Goal: Task Accomplishment & Management: Complete application form

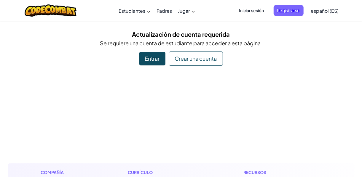
click at [252, 11] on span "Iniciar sesión" at bounding box center [252, 10] width 32 height 11
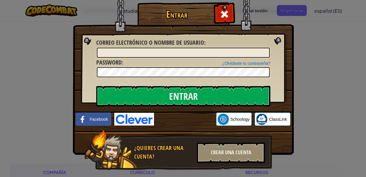
click at [181, 31] on img at bounding box center [183, 69] width 221 height 173
click at [216, 11] on div at bounding box center [224, 13] width 19 height 19
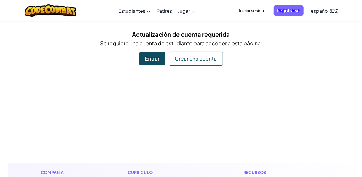
click at [186, 59] on div "Crear una cuenta" at bounding box center [196, 59] width 54 height 14
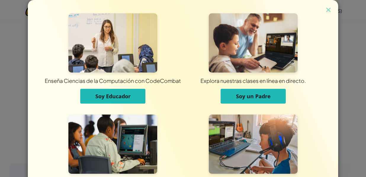
scroll to position [58, 0]
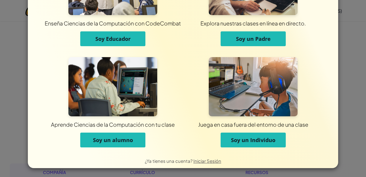
click at [114, 140] on span "Soy un alumno" at bounding box center [113, 140] width 40 height 7
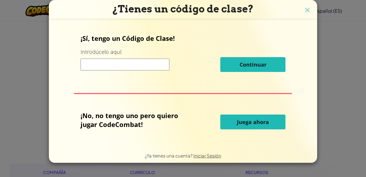
scroll to position [0, 0]
click at [108, 67] on input at bounding box center [125, 65] width 89 height 12
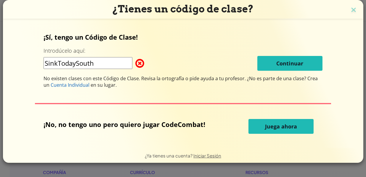
click at [97, 64] on input "SinkTodaySouth" at bounding box center [88, 63] width 89 height 12
type input "S"
type input "SinkTodaySouth"
click at [353, 15] on h3 "¿Tienes un código de clase?" at bounding box center [183, 9] width 352 height 12
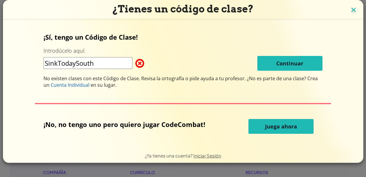
click at [353, 7] on img at bounding box center [354, 10] width 8 height 9
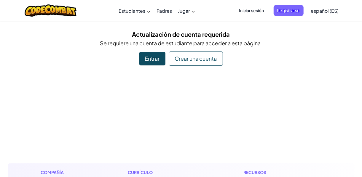
click at [199, 58] on div "Crear una cuenta" at bounding box center [196, 59] width 54 height 14
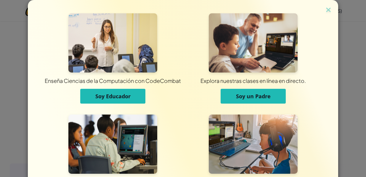
scroll to position [58, 0]
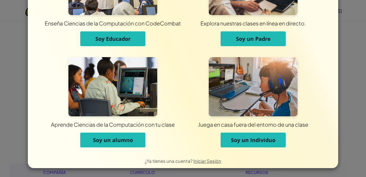
click at [110, 139] on span "Soy un alumno" at bounding box center [113, 140] width 40 height 7
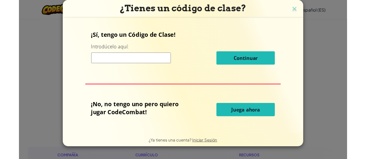
scroll to position [0, 0]
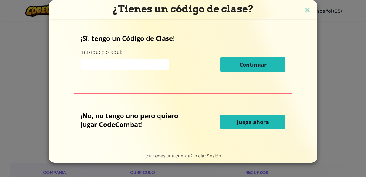
click at [122, 63] on input at bounding box center [125, 65] width 89 height 12
type input "SinkTodaySouth"
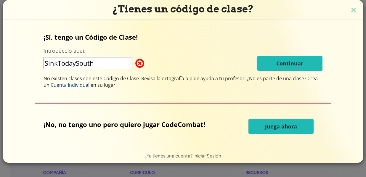
click at [86, 87] on span "Cuenta Individual" at bounding box center [70, 85] width 39 height 7
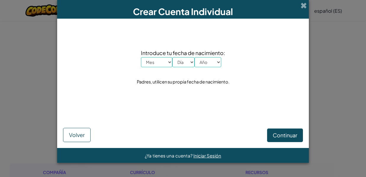
click at [169, 65] on select "Mes Enero Febrero Órdenes de marcha Abril Mayo Junio Julio Agosto Septiembre Oc…" at bounding box center [156, 62] width 31 height 10
click at [141, 57] on select "Mes Enero Febrero Órdenes de marcha Abril Mayo Junio Julio Agosto Septiembre Oc…" at bounding box center [156, 62] width 31 height 10
click at [193, 64] on select "Día 1 2 3 4 5 6 7 8 9 10 11 12 13 14 15 16 17 18 19 20 21 22 23 24 25 26 27 28 …" at bounding box center [184, 62] width 22 height 10
click at [173, 57] on select "Día 1 2 3 4 5 6 7 8 9 10 11 12 13 14 15 16 17 18 19 20 21 22 23 24 25 26 27 28 …" at bounding box center [184, 62] width 22 height 10
click at [187, 63] on select "Día 1 2 3 4 5 6 7 8 9 10 11 12 13 14 15 16 17 18 19 20 21 22 23 24 25 26 27 28 …" at bounding box center [184, 62] width 22 height 10
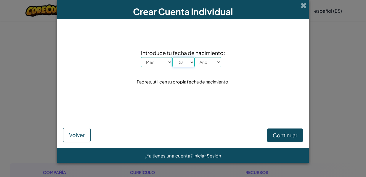
select select "30"
click at [173, 57] on select "Día 1 2 3 4 5 6 7 8 9 10 11 12 13 14 15 16 17 18 19 20 21 22 23 24 25 26 27 28 …" at bounding box center [184, 62] width 22 height 10
click at [213, 60] on select "Año 2025 2024 2023 2022 2021 2020 2019 2018 2017 2016 2015 2014 2013 2012 2011 …" at bounding box center [208, 62] width 27 height 10
select select "2010"
click at [195, 57] on select "Año 2025 2024 2023 2022 2021 2020 2019 2018 2017 2016 2015 2014 2013 2012 2011 …" at bounding box center [208, 62] width 27 height 10
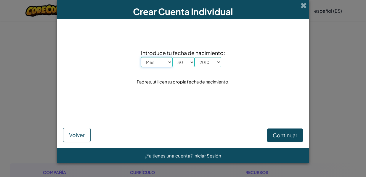
click at [161, 67] on select "Mes Enero Febrero Órdenes de marcha Abril Mayo Junio Julio Agosto Septiembre Oc…" at bounding box center [156, 62] width 31 height 10
select select "3"
click at [141, 57] on select "Mes Enero Febrero Órdenes de marcha Abril Mayo Junio Julio Agosto Septiembre Oc…" at bounding box center [156, 62] width 31 height 10
click at [170, 64] on select "Mes Enero Febrero Órdenes de marcha Abril Mayo Junio Julio Agosto Septiembre Oc…" at bounding box center [156, 62] width 31 height 10
click at [205, 99] on div "Introduce tu fecha de nacimiento: Mes Enero Febrero Órdenes de marcha Abril May…" at bounding box center [183, 68] width 240 height 86
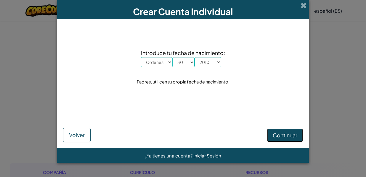
click at [292, 134] on span "Continuar" at bounding box center [285, 135] width 25 height 7
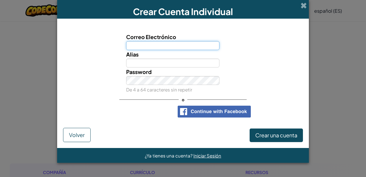
click at [164, 44] on input "Correo Electrónico" at bounding box center [173, 45] width 94 height 9
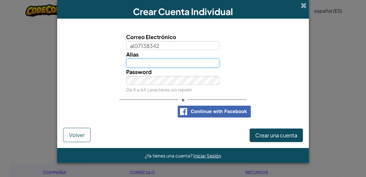
click at [163, 62] on input "Alias" at bounding box center [173, 63] width 94 height 9
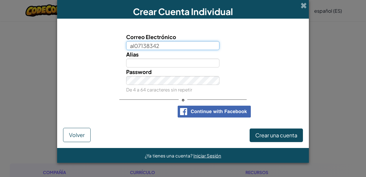
click at [170, 46] on input "al07138342" at bounding box center [173, 45] width 94 height 9
type input "[EMAIL_ADDRESS][DOMAIN_NAME]"
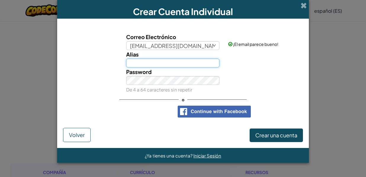
click at [181, 62] on input "Alias" at bounding box center [173, 63] width 94 height 9
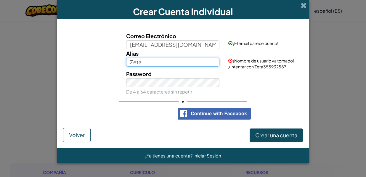
click at [195, 60] on input "Zeta" at bounding box center [173, 62] width 94 height 9
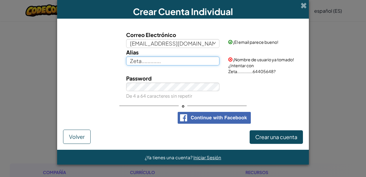
click at [169, 60] on input "Zeta............." at bounding box center [173, 61] width 94 height 9
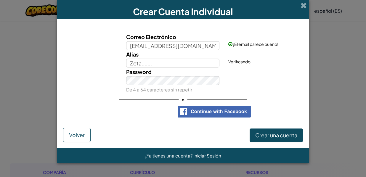
click at [177, 92] on div "Password De 4 a 64 caracteres sin repetir" at bounding box center [173, 81] width 103 height 26
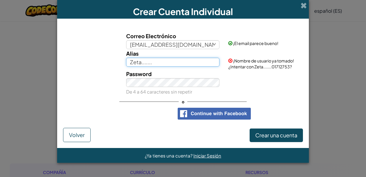
click at [153, 63] on input "Zeta......." at bounding box center [173, 62] width 94 height 9
click at [160, 65] on input "Zeta...." at bounding box center [173, 62] width 94 height 9
click at [161, 60] on input "Zeta_" at bounding box center [173, 62] width 94 height 9
click at [167, 61] on input "Zeta___" at bounding box center [173, 62] width 94 height 9
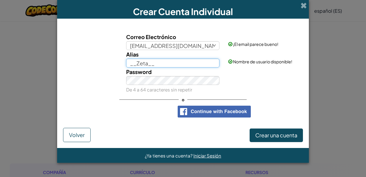
click at [157, 62] on input "__Zeta__" at bounding box center [173, 63] width 94 height 9
click at [134, 66] on input "__Zeta_" at bounding box center [173, 63] width 94 height 9
type input "_Zeta_"
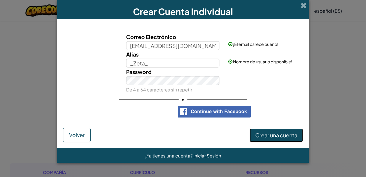
click at [273, 139] on button "Crear una cuenta" at bounding box center [276, 136] width 53 height 14
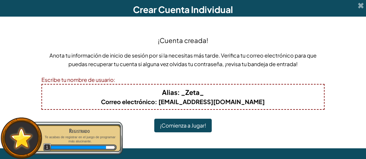
click at [185, 124] on button "¡Comienza a Jugar!" at bounding box center [183, 126] width 58 height 14
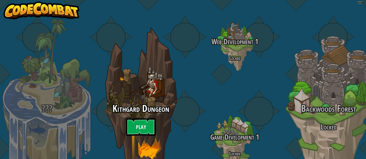
select select "es-ES"
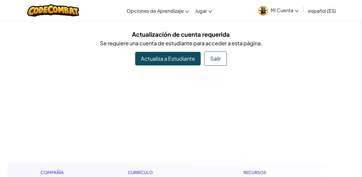
click at [158, 59] on link "Actualiza a Estudiante" at bounding box center [168, 59] width 66 height 14
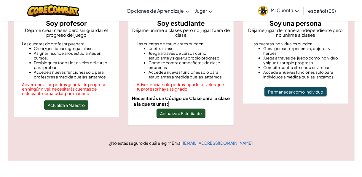
scroll to position [64, 0]
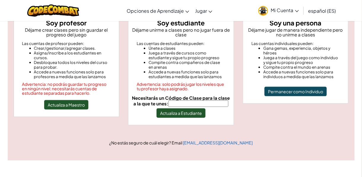
click at [184, 105] on input "Necesitarás un Código de Clase para la clase a la que te unes:" at bounding box center [198, 104] width 60 height 7
type input "SinkTodaySouth"
click at [188, 113] on button "Actualiza a Estudiante" at bounding box center [181, 113] width 49 height 9
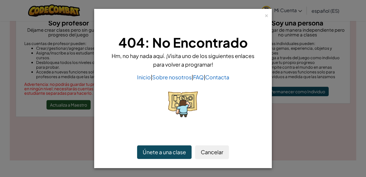
click at [195, 72] on div "404: No Encontrado Hm, no hay nada aquí. ¡Visita uno de los siguientes enlaces …" at bounding box center [183, 78] width 160 height 102
click at [161, 152] on button "Únete a una clase" at bounding box center [164, 153] width 55 height 14
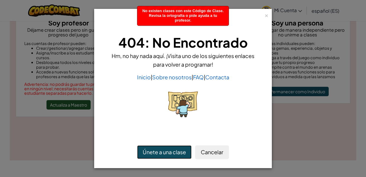
click at [161, 152] on button "Únete a una clase" at bounding box center [164, 153] width 55 height 14
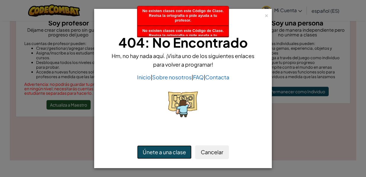
click at [161, 152] on button "Únete a una clase" at bounding box center [164, 153] width 55 height 14
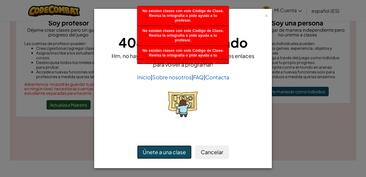
click at [161, 152] on button "Únete a una clase" at bounding box center [164, 153] width 55 height 14
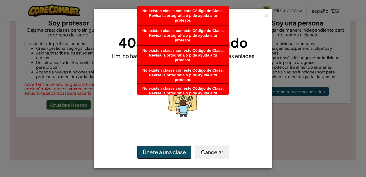
click at [161, 152] on button "Únete a una clase" at bounding box center [164, 153] width 55 height 14
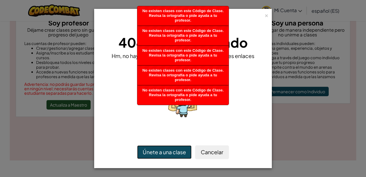
click at [161, 152] on button "Únete a una clase" at bounding box center [164, 153] width 55 height 14
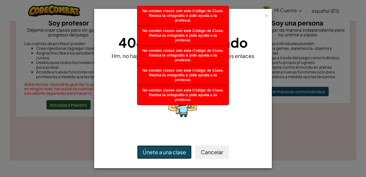
click at [161, 152] on button "Únete a una clase" at bounding box center [164, 153] width 55 height 14
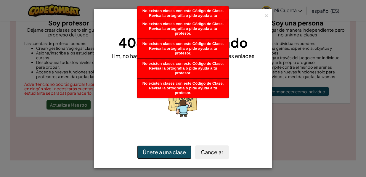
click at [161, 152] on button "Únete a una clase" at bounding box center [164, 153] width 55 height 14
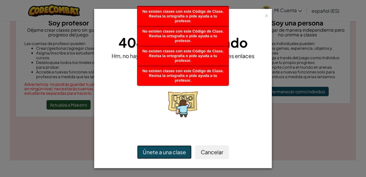
click at [161, 152] on button "Únete a una clase" at bounding box center [164, 153] width 55 height 14
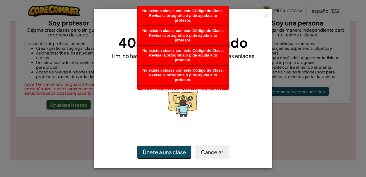
click at [161, 152] on button "Únete a una clase" at bounding box center [164, 153] width 55 height 14
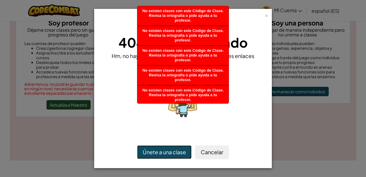
click at [161, 152] on button "Únete a una clase" at bounding box center [164, 153] width 55 height 14
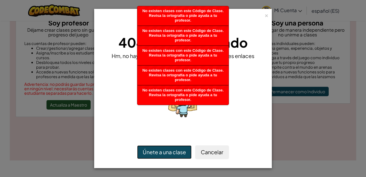
click at [161, 152] on button "Únete a una clase" at bounding box center [164, 153] width 55 height 14
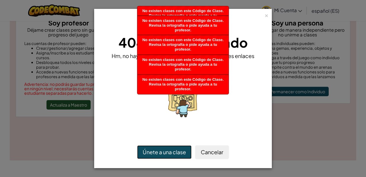
click at [161, 152] on button "Únete a una clase" at bounding box center [164, 153] width 55 height 14
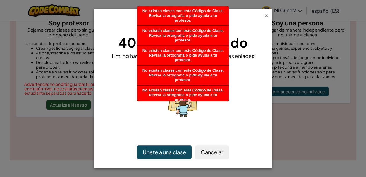
click at [266, 12] on div "×" at bounding box center [267, 15] width 4 height 6
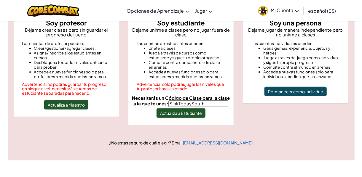
click at [288, 9] on span "Mi Cuenta" at bounding box center [285, 10] width 28 height 6
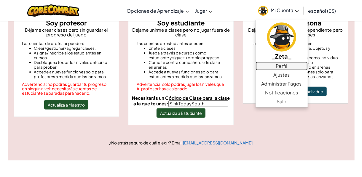
click at [288, 62] on link "Perfil" at bounding box center [282, 66] width 52 height 9
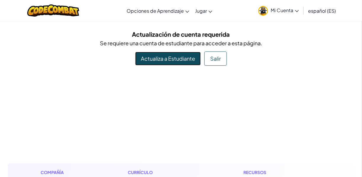
click at [165, 63] on link "Actualiza a Estudiante" at bounding box center [168, 59] width 66 height 14
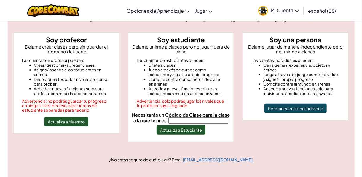
scroll to position [47, 0]
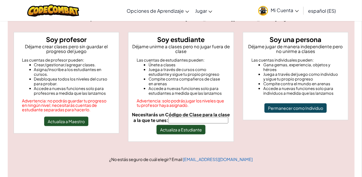
click at [180, 120] on input "Necesitarás un Código de Clase para la clase a la que te unes:" at bounding box center [198, 120] width 60 height 7
type input "SinkTodaySouth"
